Goal: Task Accomplishment & Management: Use online tool/utility

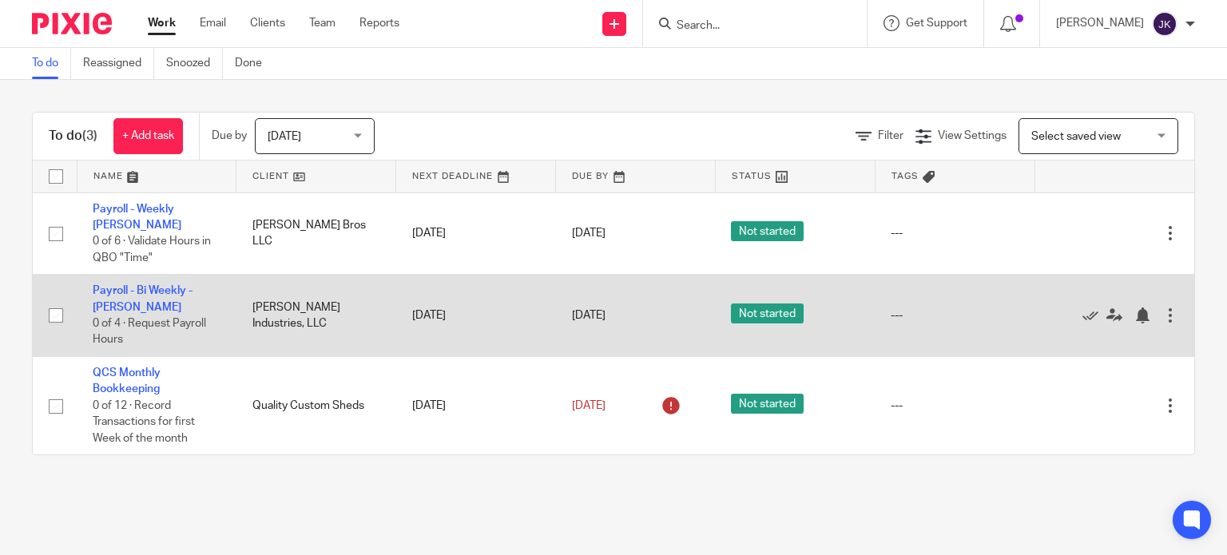
click at [121, 284] on td "Payroll - Bi Weekly - [PERSON_NAME] 0 of 4 · Request Payroll Hours" at bounding box center [157, 316] width 160 height 82
click at [121, 285] on link "Payroll - Bi Weekly - [PERSON_NAME]" at bounding box center [143, 298] width 100 height 27
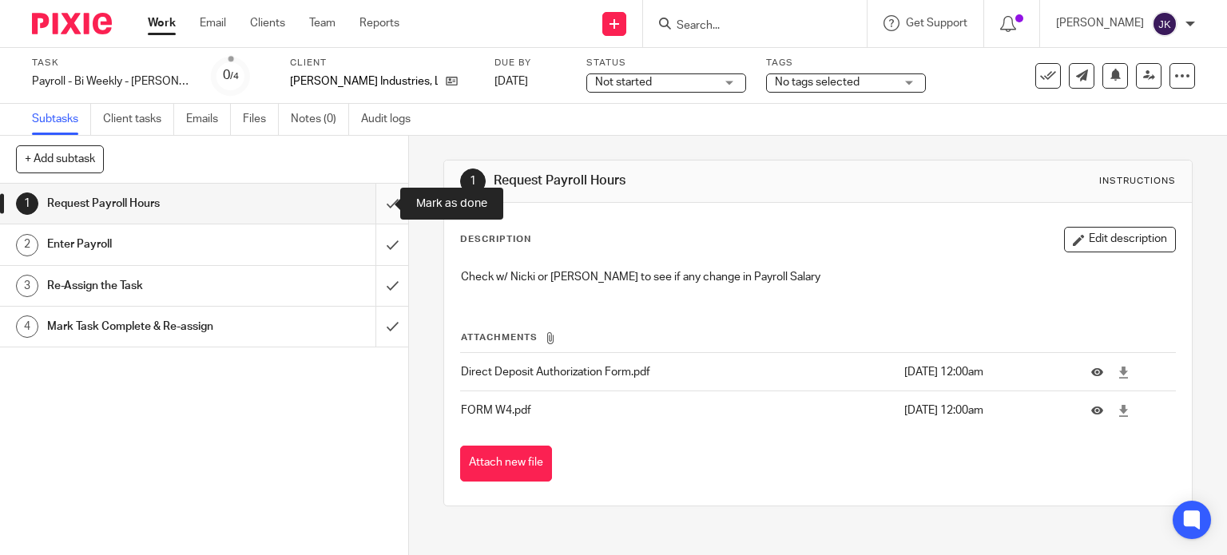
click at [379, 197] on input "submit" at bounding box center [204, 204] width 408 height 40
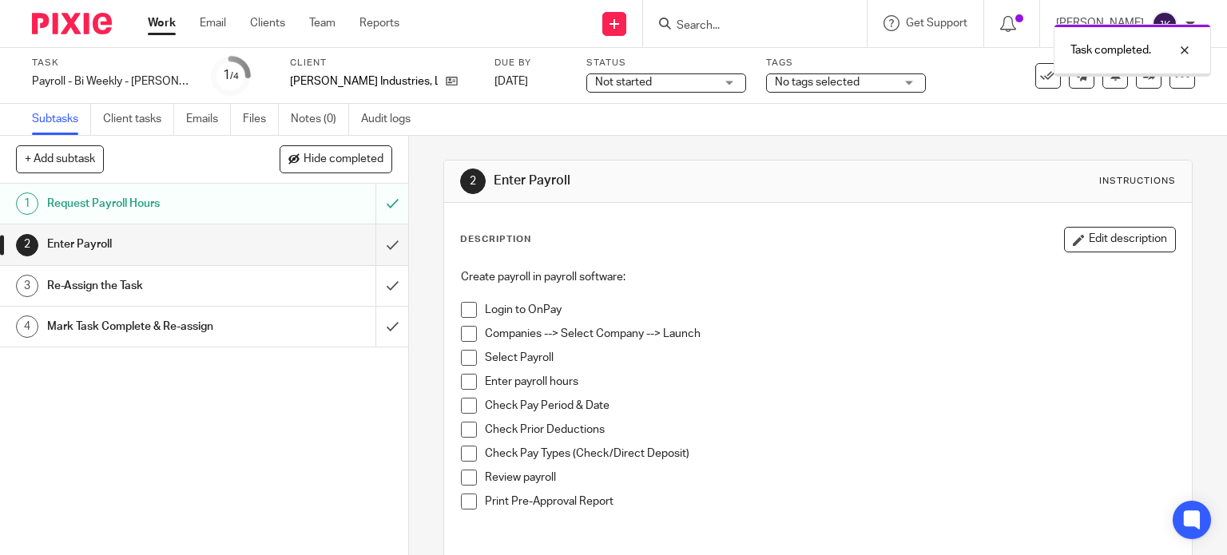
click at [378, 236] on input "submit" at bounding box center [204, 244] width 408 height 40
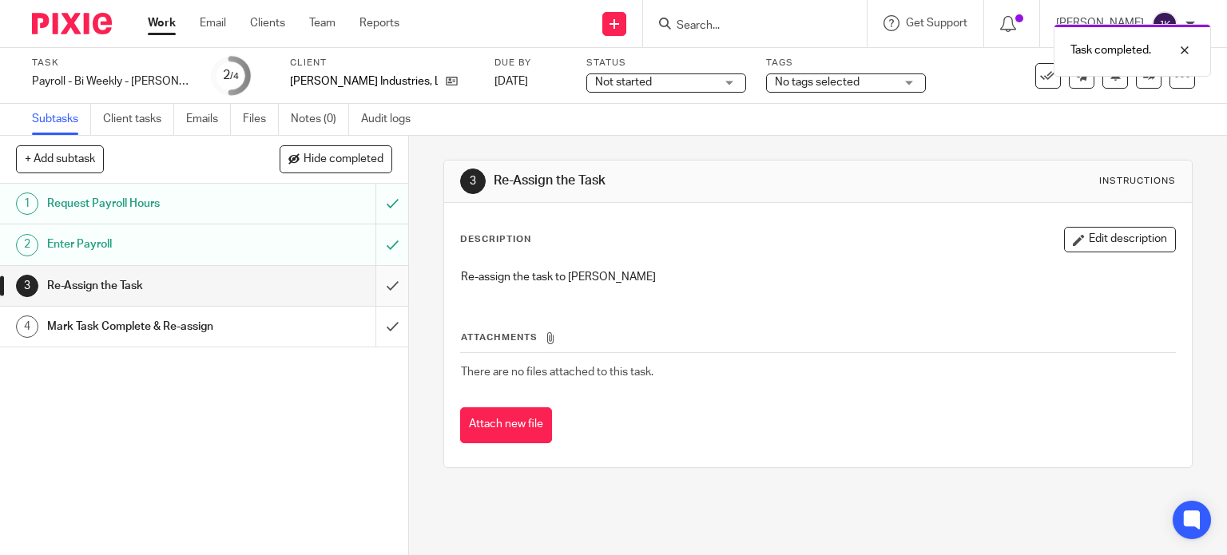
click at [374, 275] on input "submit" at bounding box center [204, 286] width 408 height 40
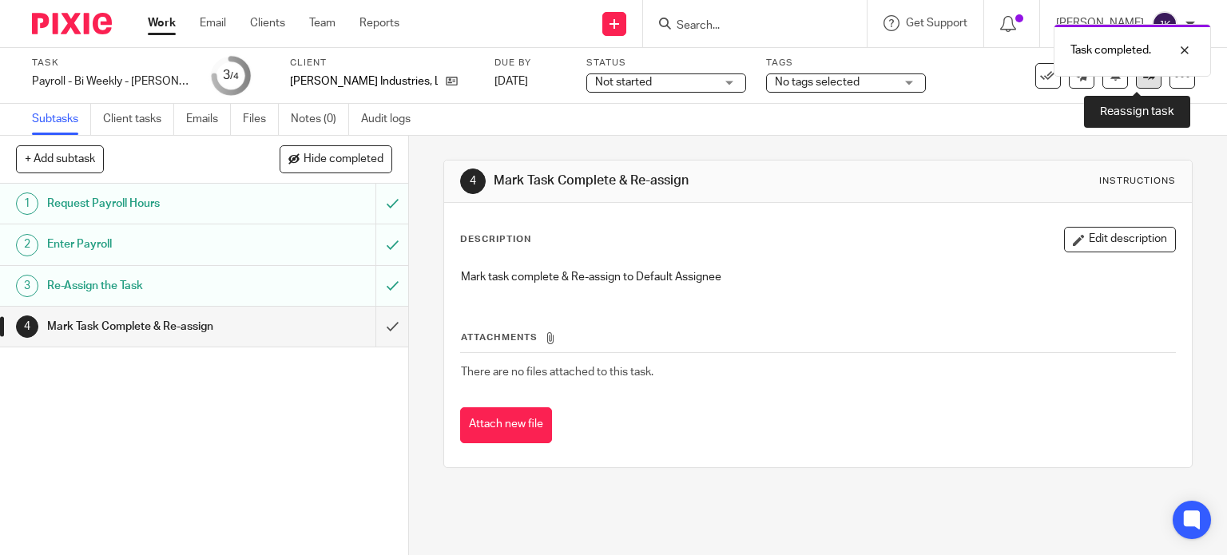
click at [1141, 84] on link at bounding box center [1149, 76] width 26 height 26
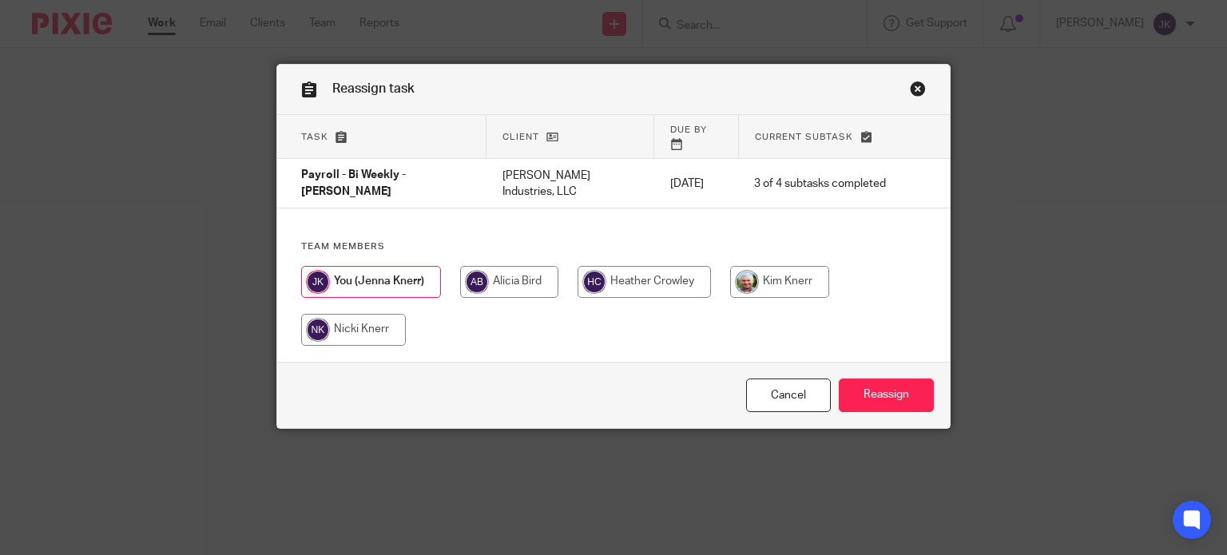
click at [791, 277] on input "radio" at bounding box center [779, 282] width 99 height 32
radio input "true"
click at [878, 392] on input "Reassign" at bounding box center [886, 396] width 95 height 34
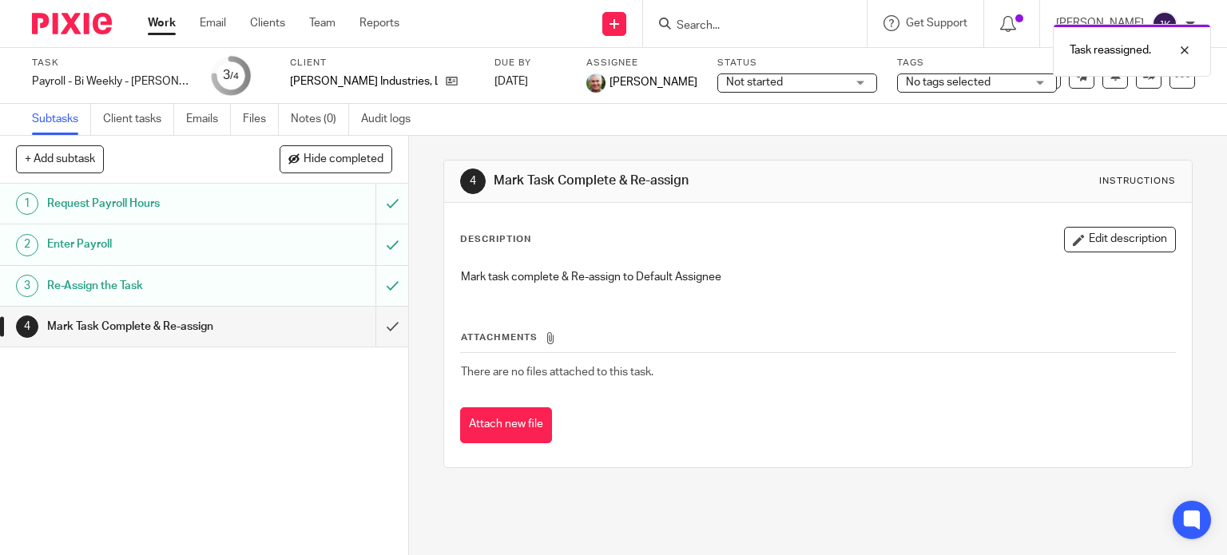
click at [166, 31] on link "Work" at bounding box center [162, 23] width 28 height 16
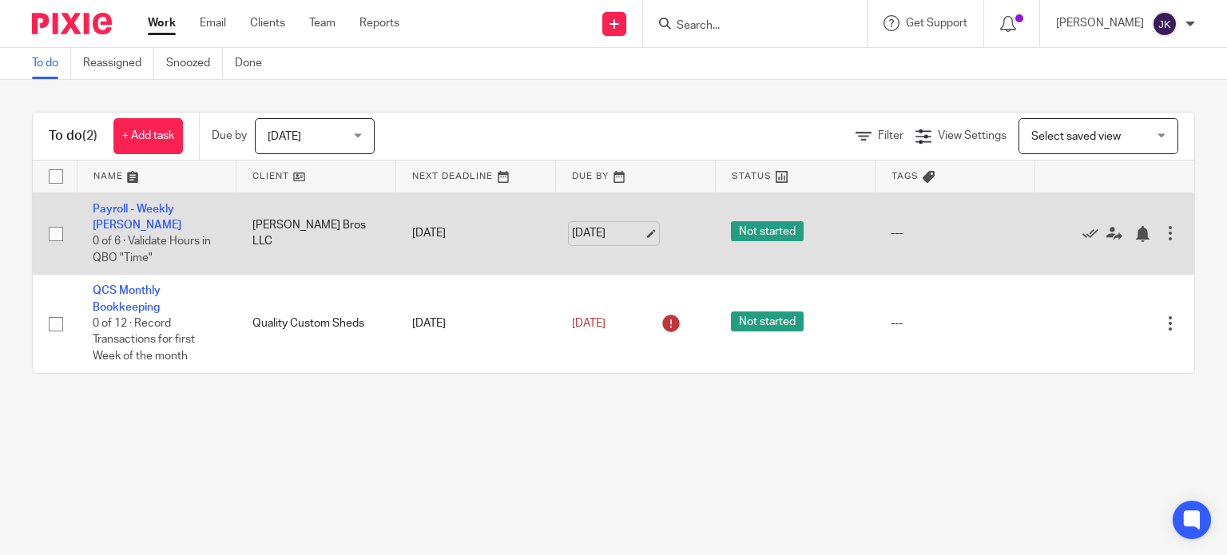
click at [583, 228] on link "[DATE]" at bounding box center [608, 233] width 72 height 17
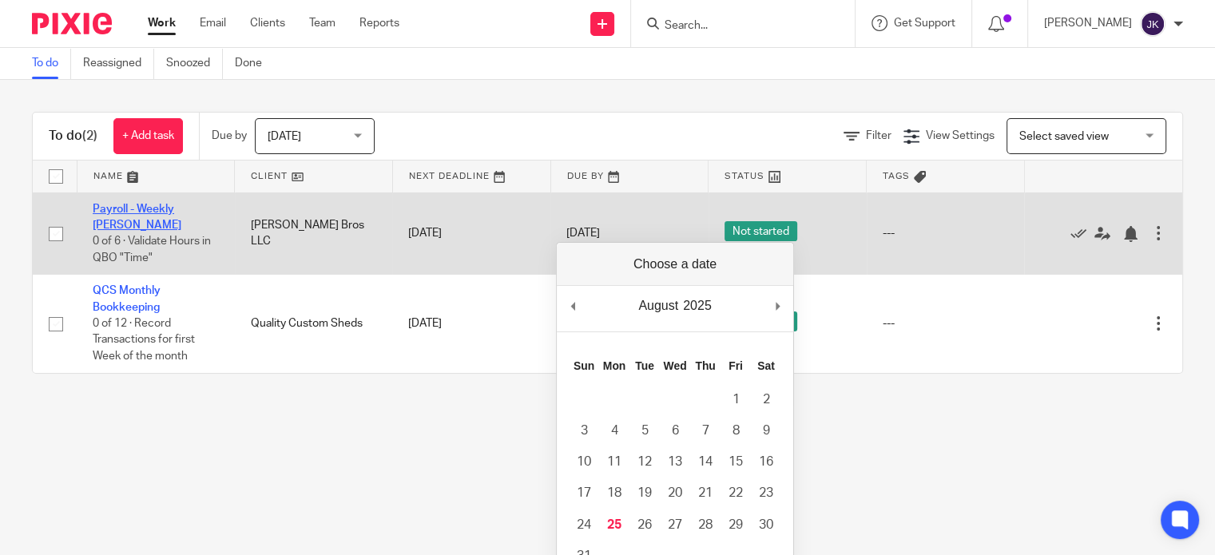
click at [189, 203] on td "Payroll - Weekly Barlow 0 of 6 · Validate Hours in QBO "Time"" at bounding box center [156, 234] width 158 height 82
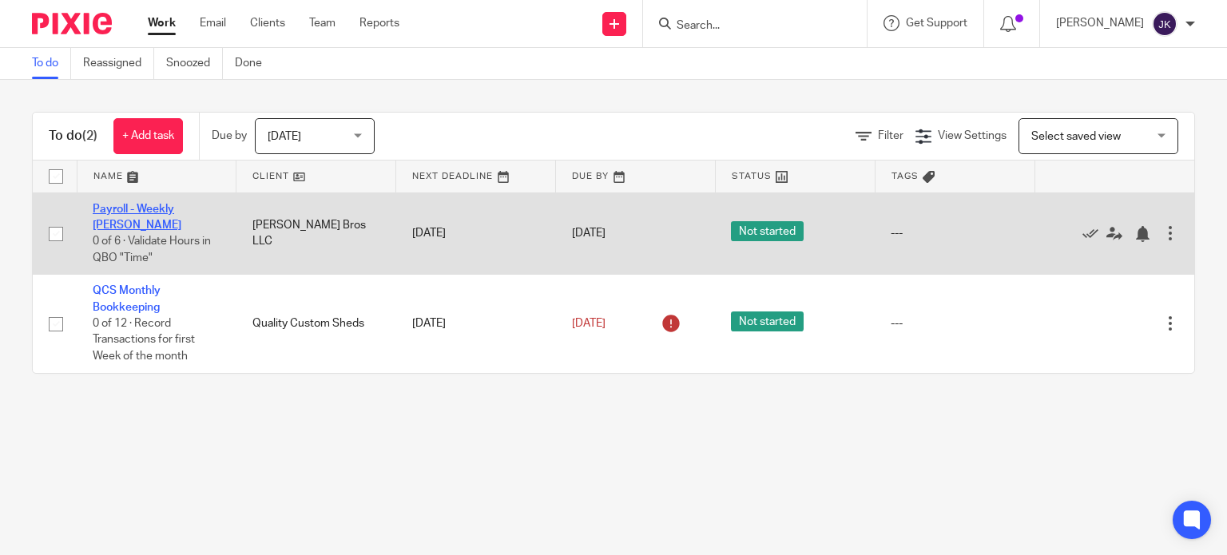
click at [181, 204] on link "Payroll - Weekly [PERSON_NAME]" at bounding box center [137, 217] width 89 height 27
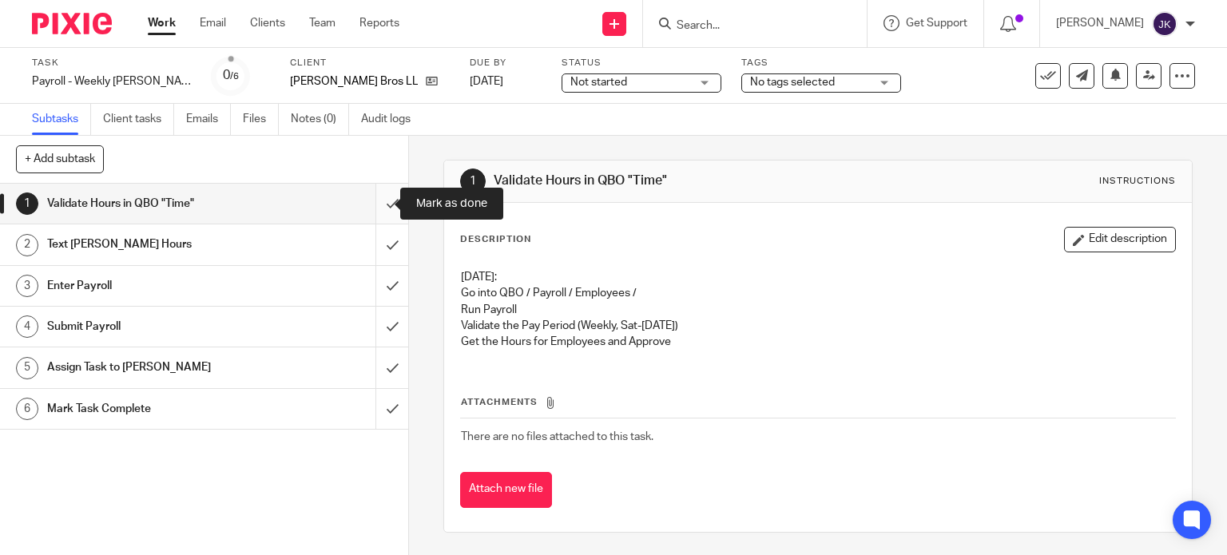
click at [372, 205] on input "submit" at bounding box center [204, 204] width 408 height 40
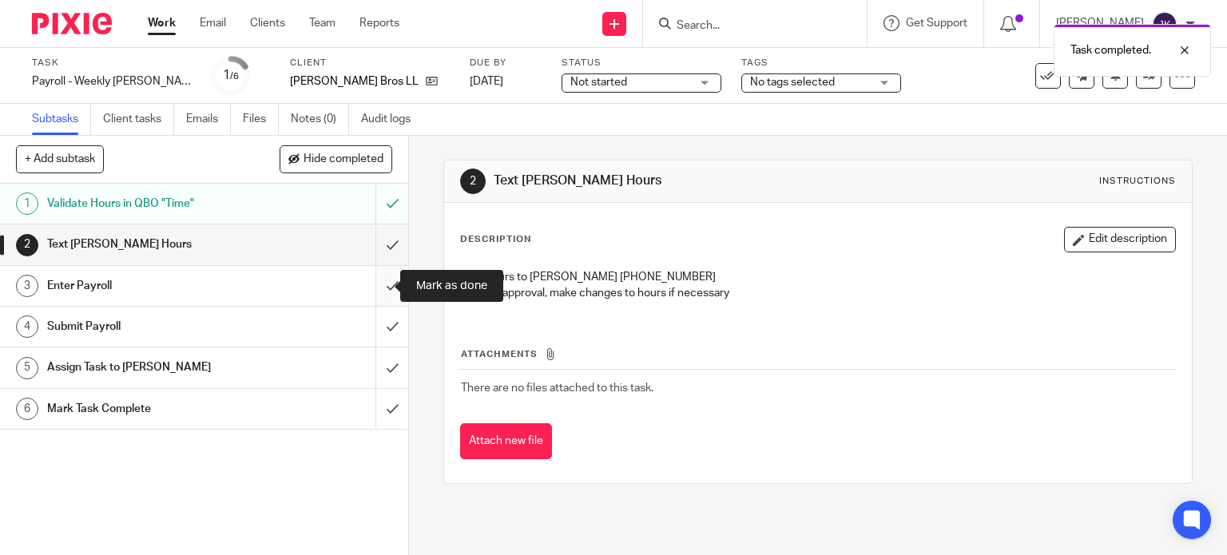
click at [374, 285] on input "submit" at bounding box center [204, 286] width 408 height 40
click at [380, 244] on input "submit" at bounding box center [204, 244] width 408 height 40
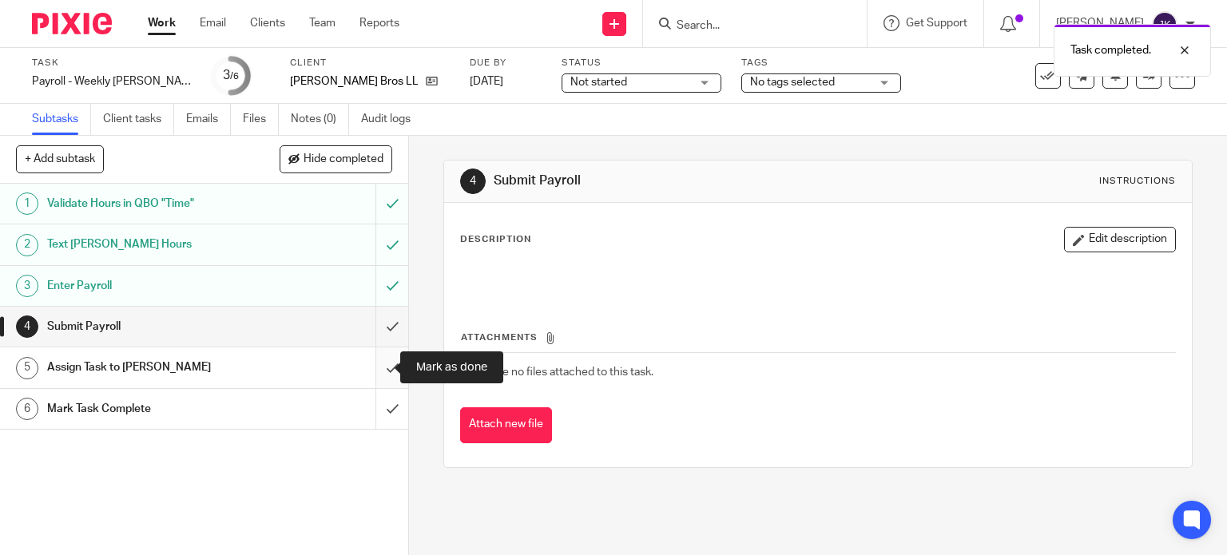
click at [378, 353] on input "submit" at bounding box center [204, 367] width 408 height 40
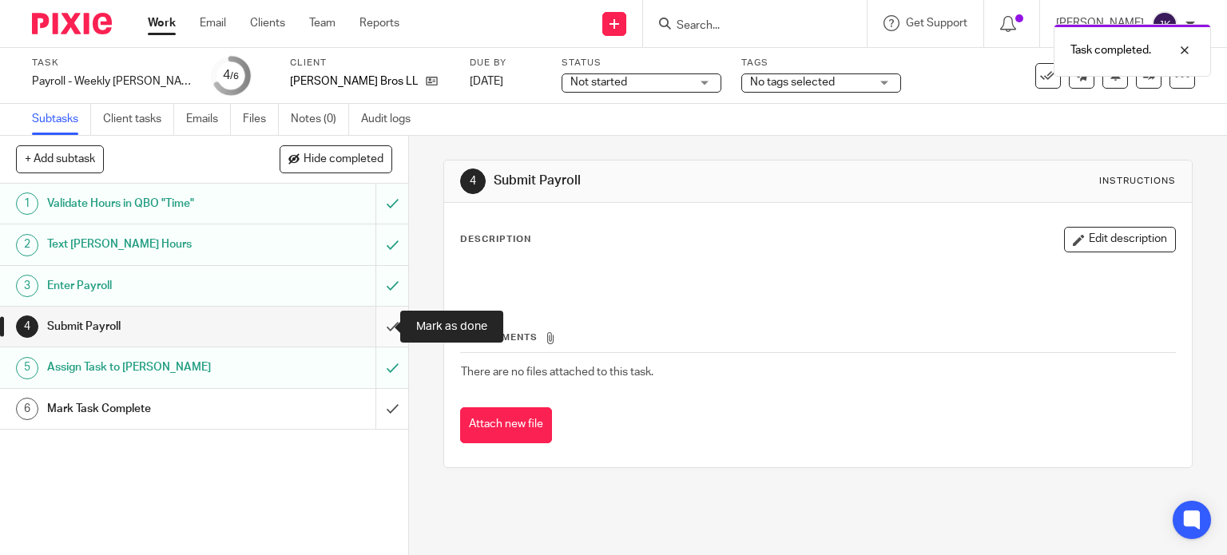
click at [374, 316] on input "submit" at bounding box center [204, 327] width 408 height 40
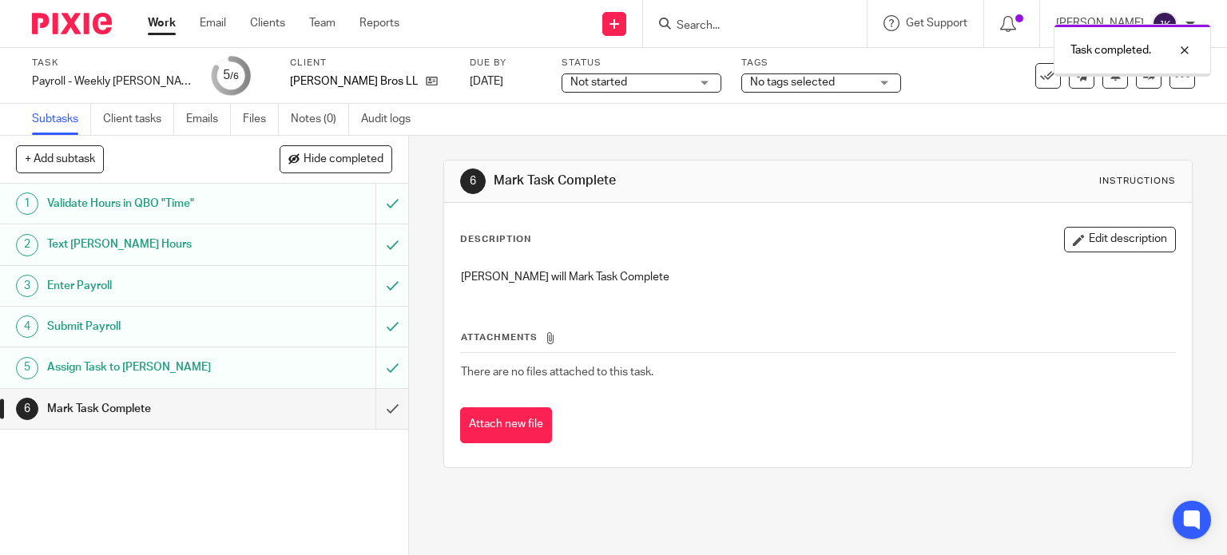
click at [1134, 74] on div "Task completed." at bounding box center [913, 46] width 598 height 61
click at [1143, 78] on icon at bounding box center [1149, 75] width 12 height 12
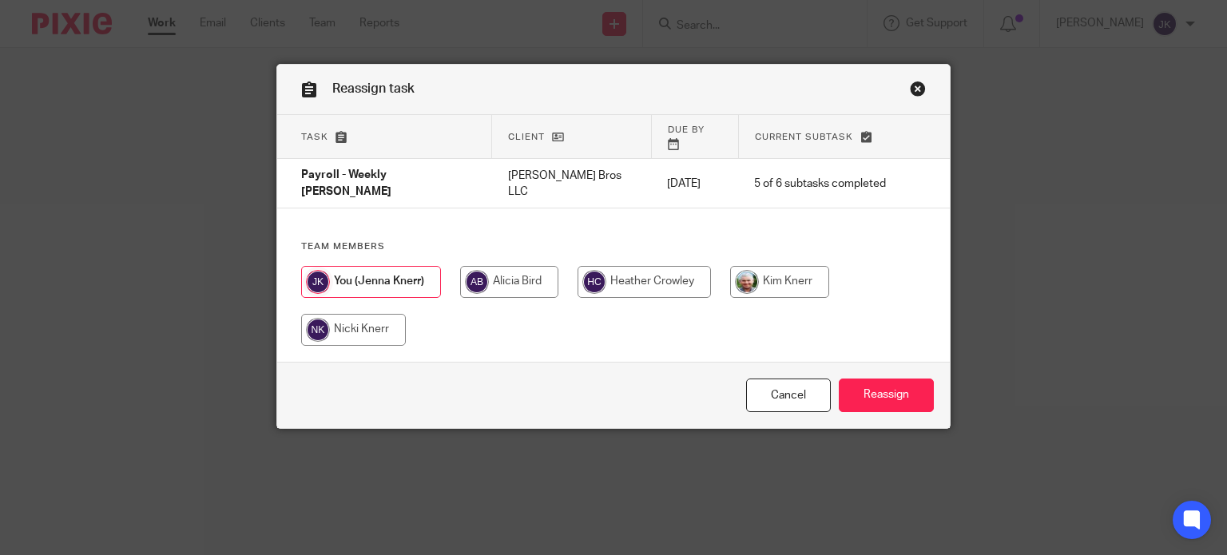
click at [760, 266] on input "radio" at bounding box center [779, 282] width 99 height 32
radio input "true"
click at [872, 394] on input "Reassign" at bounding box center [886, 396] width 95 height 34
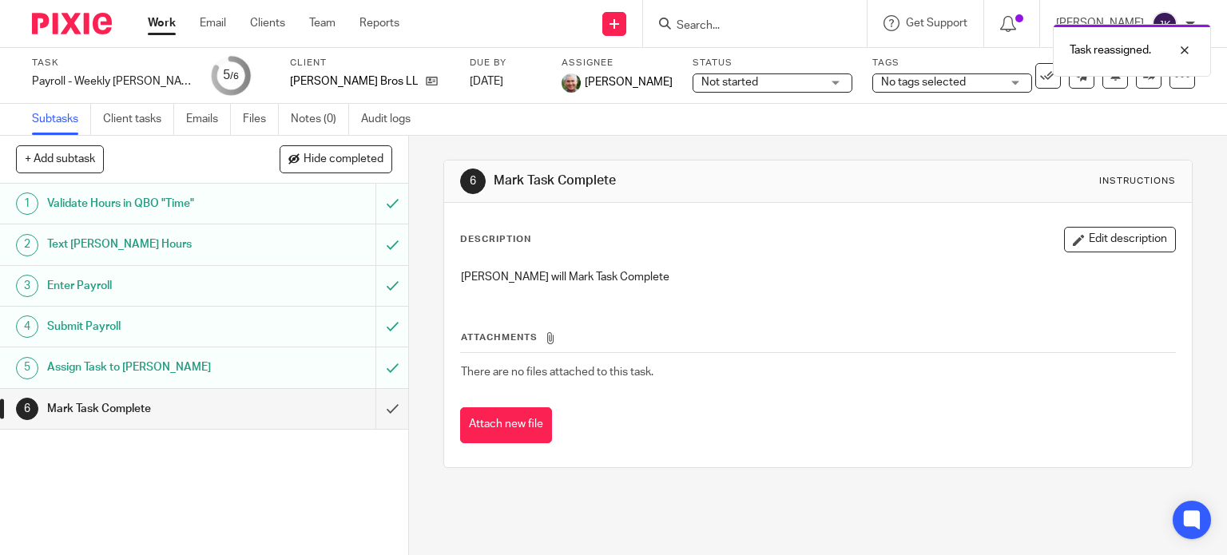
click at [161, 23] on link "Work" at bounding box center [162, 23] width 28 height 16
